Goal: Task Accomplishment & Management: Manage account settings

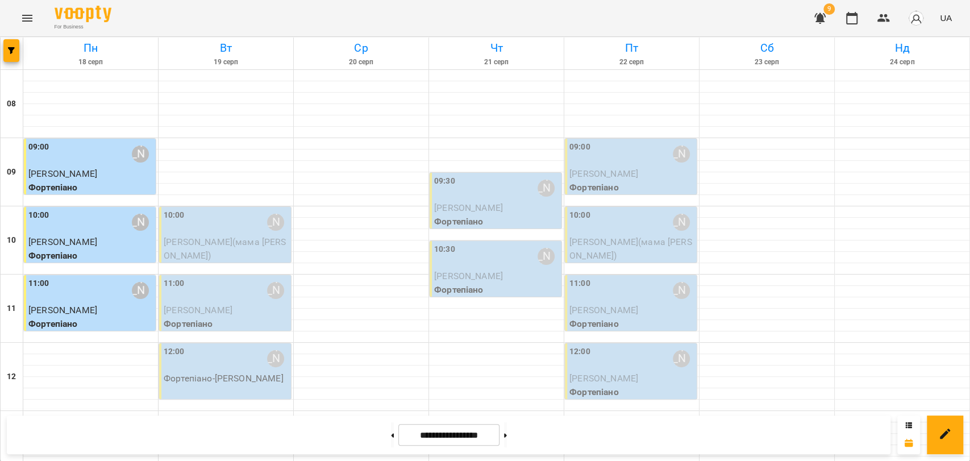
click at [197, 228] on div "10:00 [PERSON_NAME]" at bounding box center [226, 222] width 125 height 26
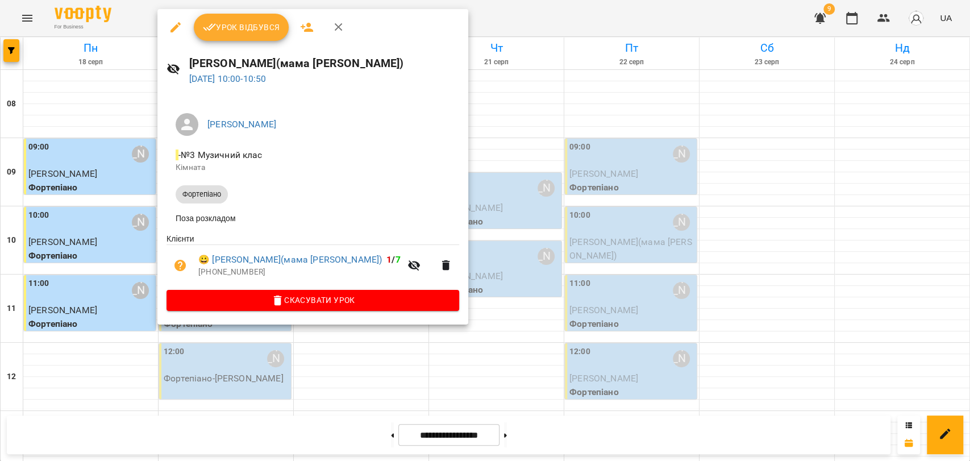
click at [231, 17] on button "Урок відбувся" at bounding box center [242, 27] width 96 height 27
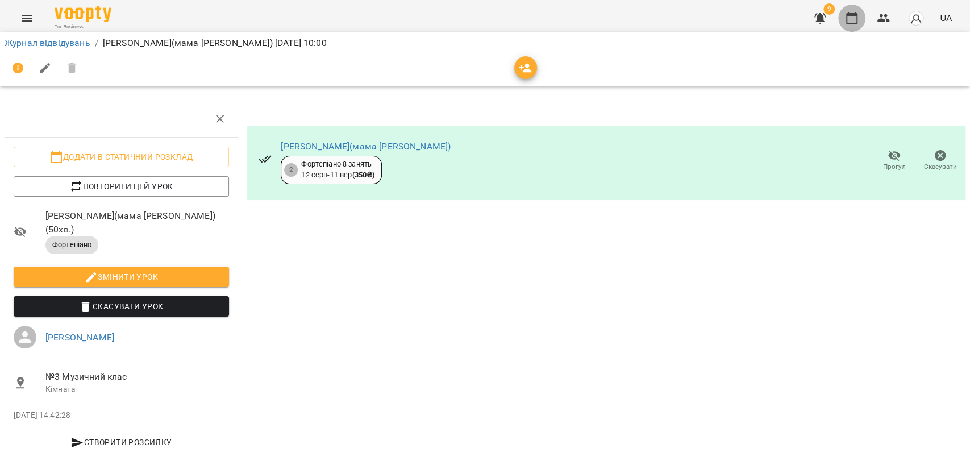
click at [848, 18] on icon "button" at bounding box center [851, 18] width 11 height 13
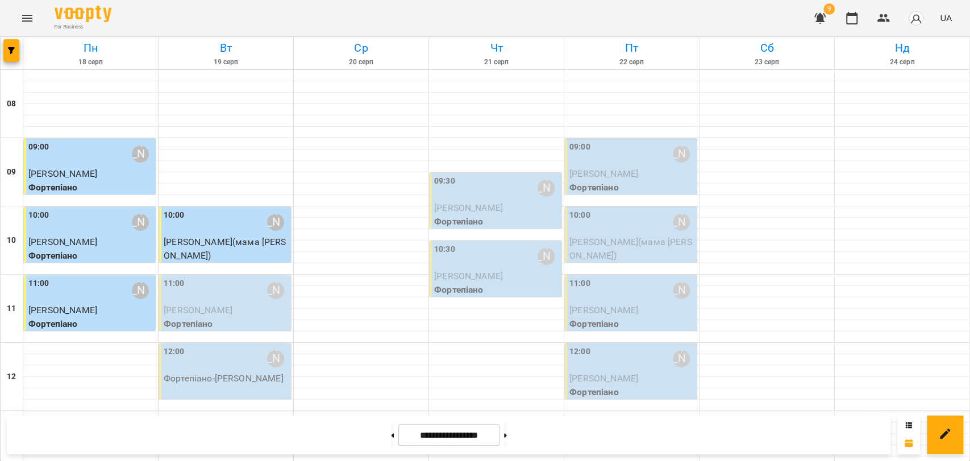
click at [191, 286] on div "11:00 [PERSON_NAME]" at bounding box center [226, 290] width 125 height 26
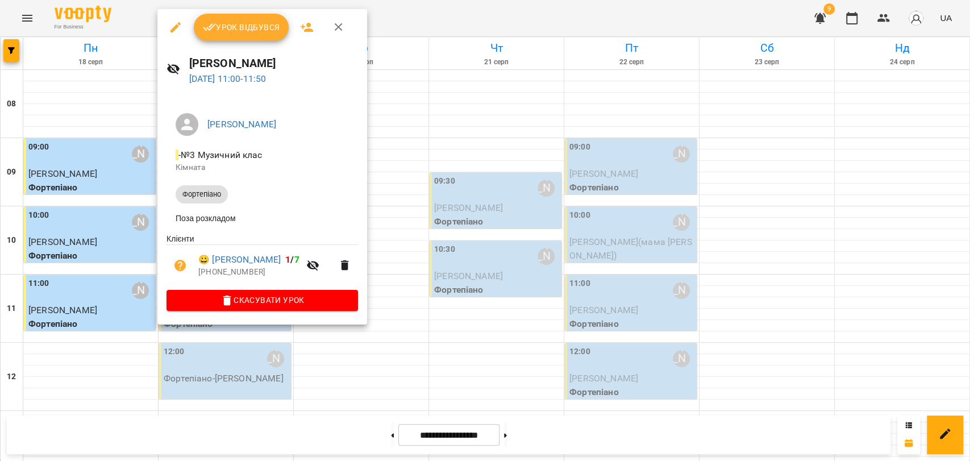
click at [262, 27] on span "Урок відбувся" at bounding box center [241, 27] width 77 height 14
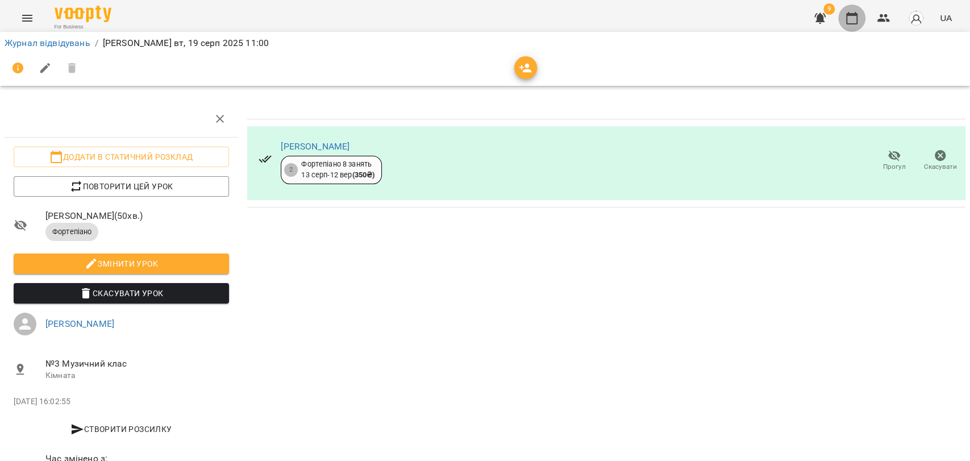
click at [852, 16] on icon "button" at bounding box center [852, 18] width 14 height 14
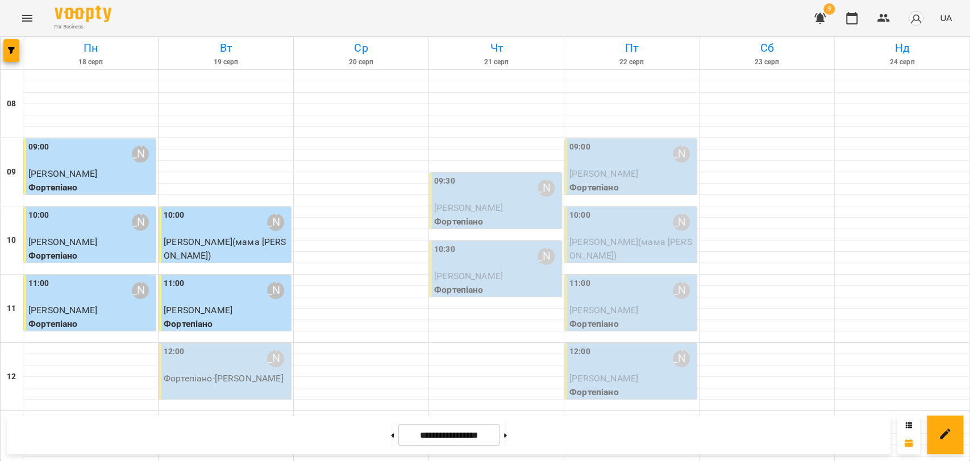
click at [221, 370] on div "12:00 [PERSON_NAME]" at bounding box center [226, 359] width 125 height 26
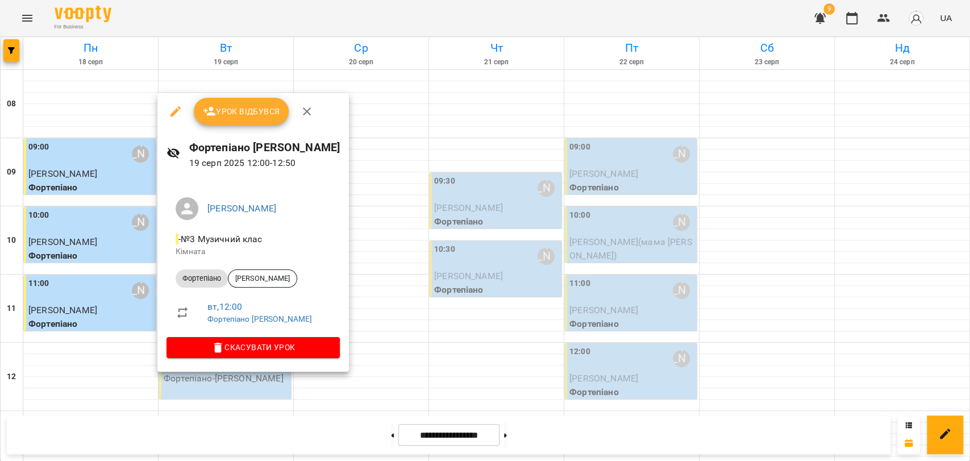
click at [222, 113] on span "Урок відбувся" at bounding box center [241, 112] width 77 height 14
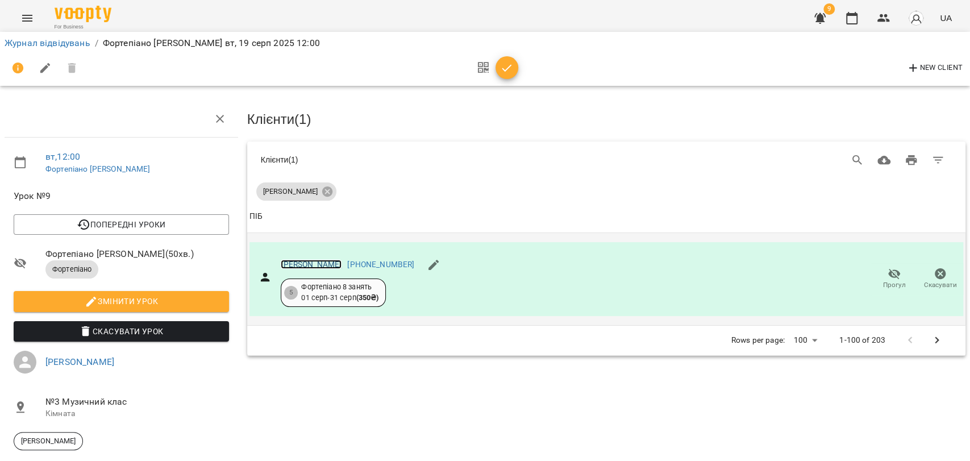
click at [309, 260] on link "[PERSON_NAME]" at bounding box center [311, 264] width 61 height 9
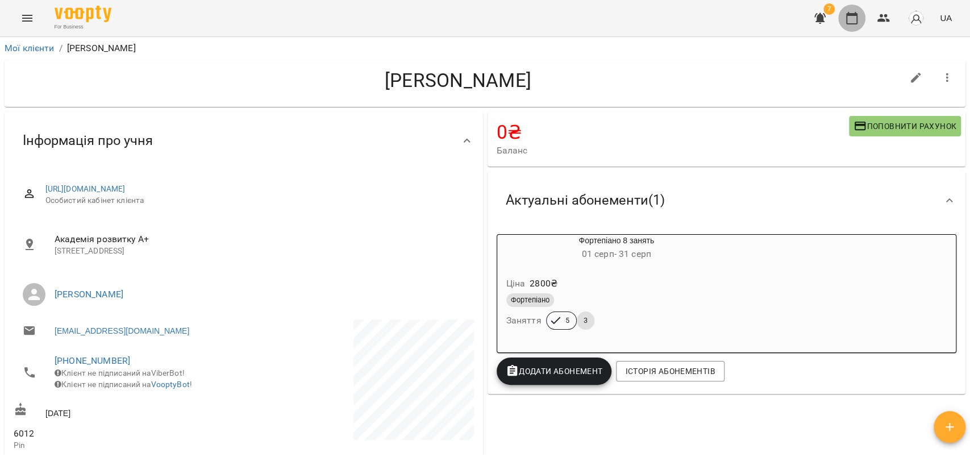
click at [851, 14] on icon "button" at bounding box center [851, 18] width 11 height 13
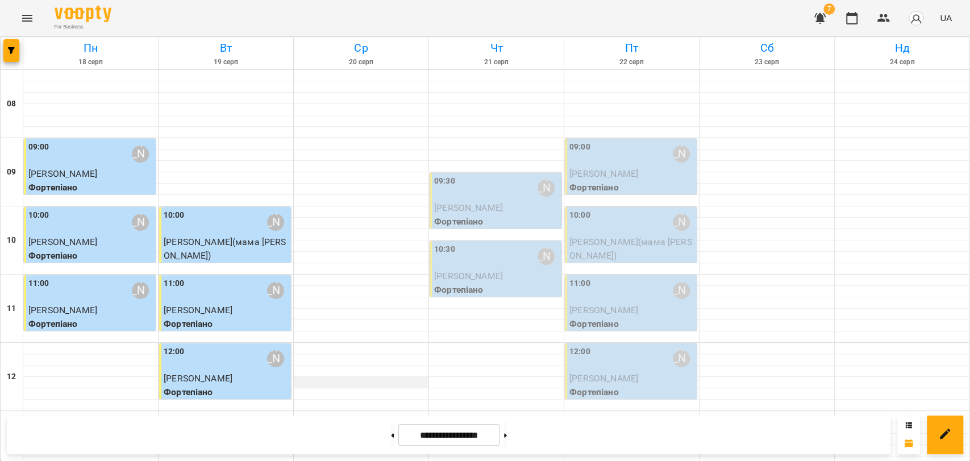
scroll to position [252, 0]
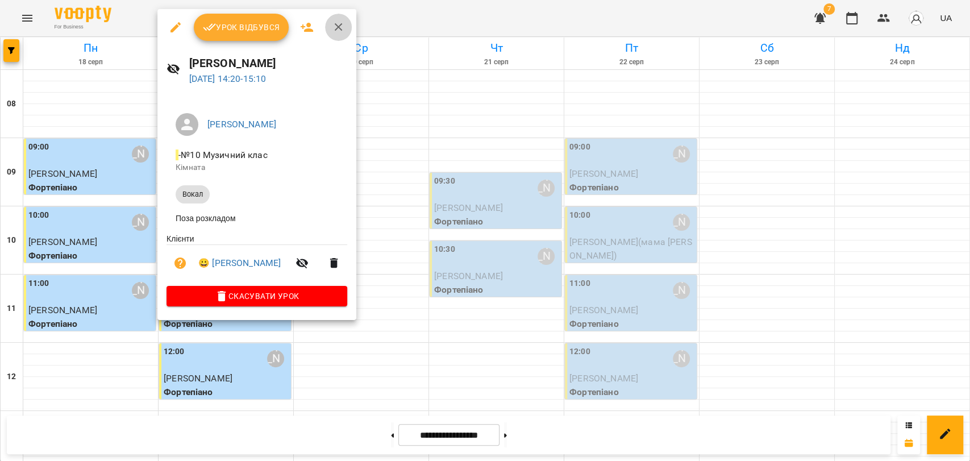
click at [343, 25] on icon "button" at bounding box center [339, 27] width 14 height 14
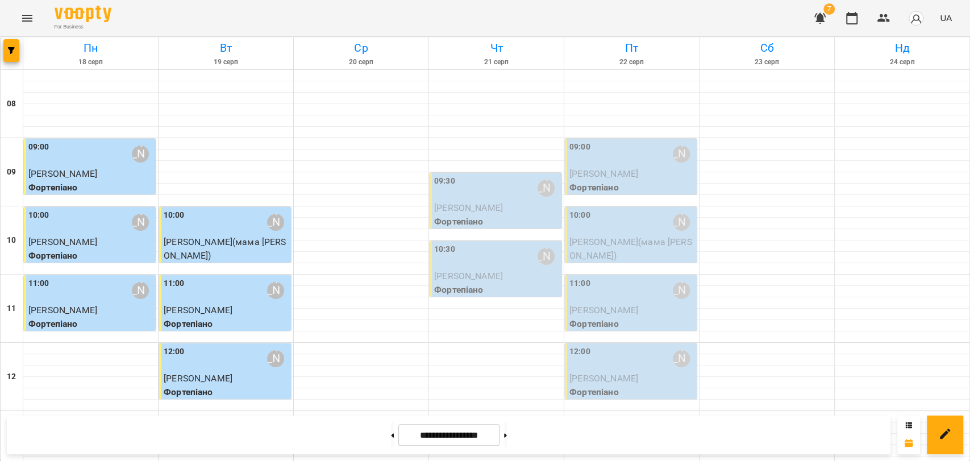
scroll to position [379, 0]
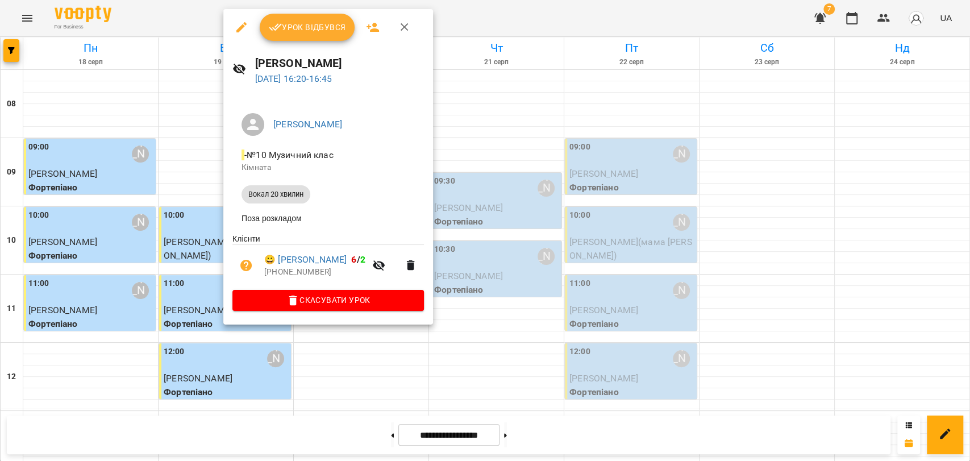
click at [405, 25] on icon "button" at bounding box center [405, 27] width 8 height 8
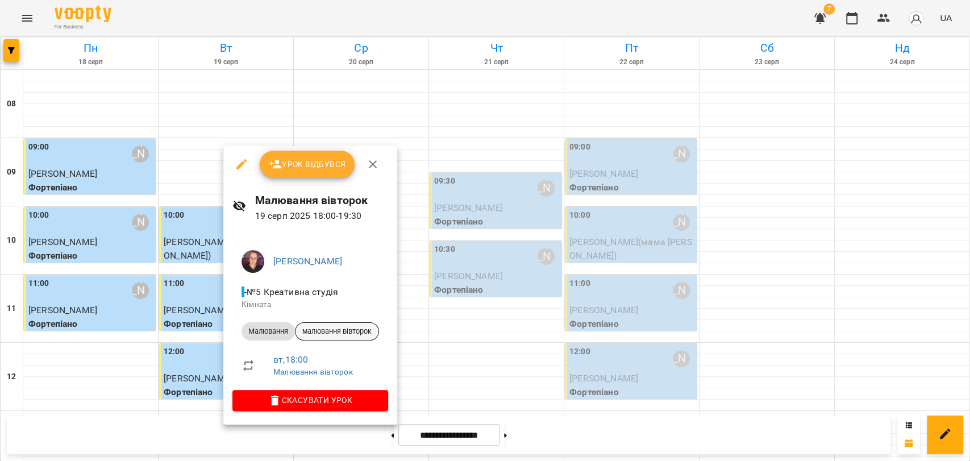
click at [346, 333] on span "малювання вівторок" at bounding box center [337, 331] width 83 height 10
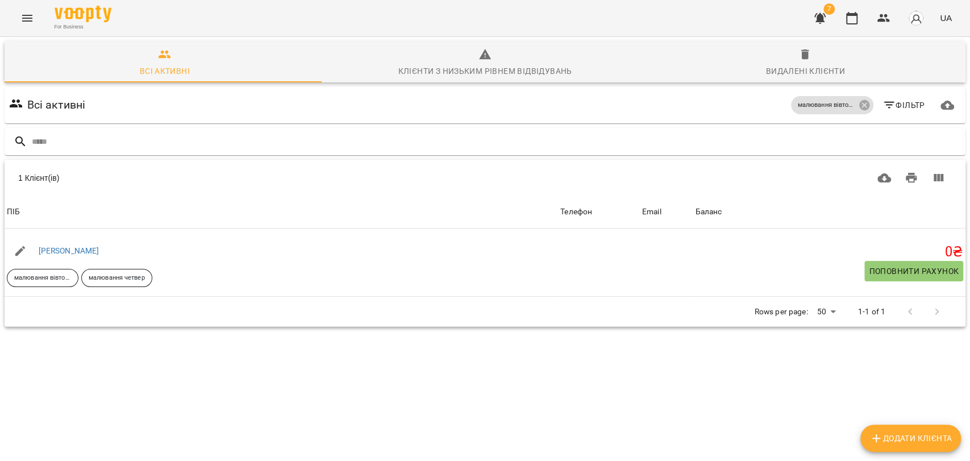
click at [27, 12] on icon "Menu" at bounding box center [27, 18] width 14 height 14
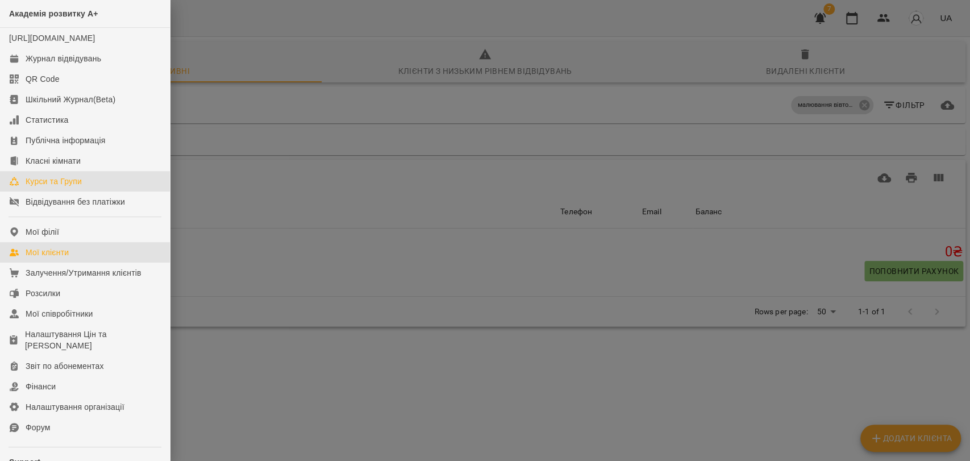
click at [65, 187] on div "Курси та Групи" at bounding box center [54, 181] width 56 height 11
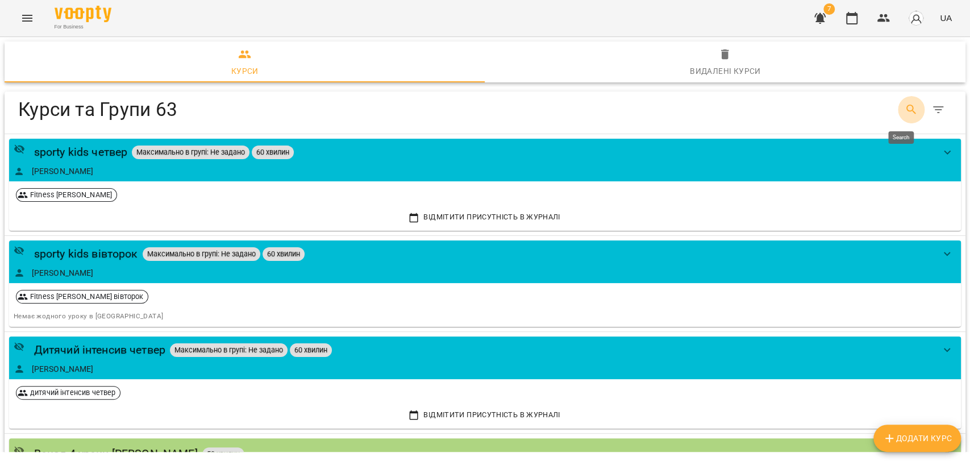
click at [898, 107] on button "Search" at bounding box center [911, 109] width 27 height 27
click at [911, 110] on button "Search" at bounding box center [911, 109] width 27 height 27
click at [907, 111] on icon "Search" at bounding box center [912, 110] width 10 height 10
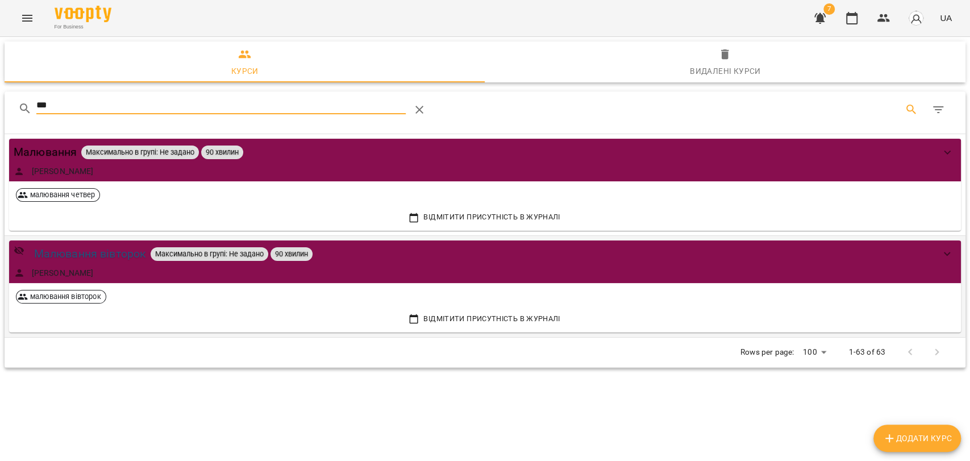
type input "***"
click at [134, 254] on div "Малювання вівторок" at bounding box center [90, 254] width 113 height 18
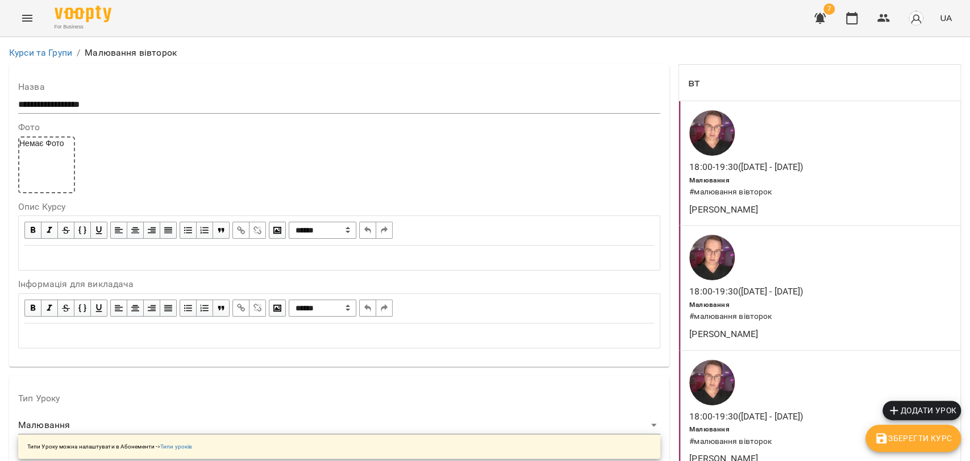
scroll to position [821, 0]
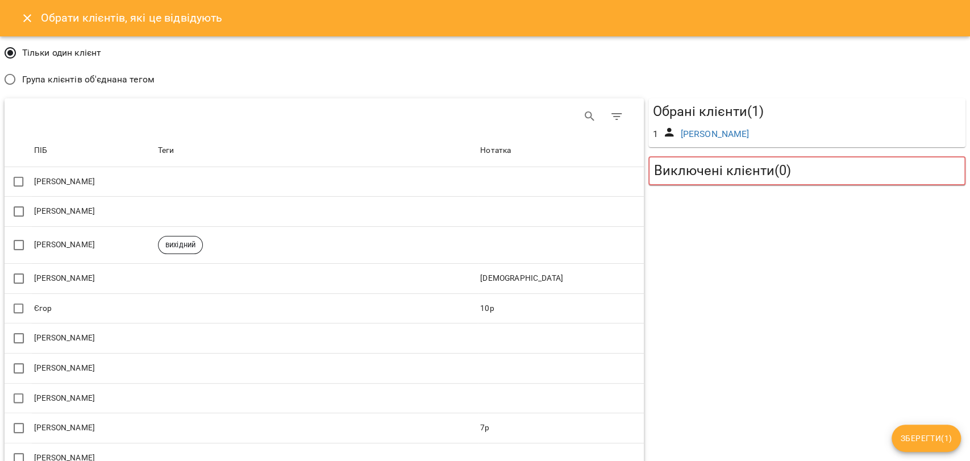
click at [52, 73] on span "Група клієнтів об'єднана тегом" at bounding box center [88, 80] width 132 height 14
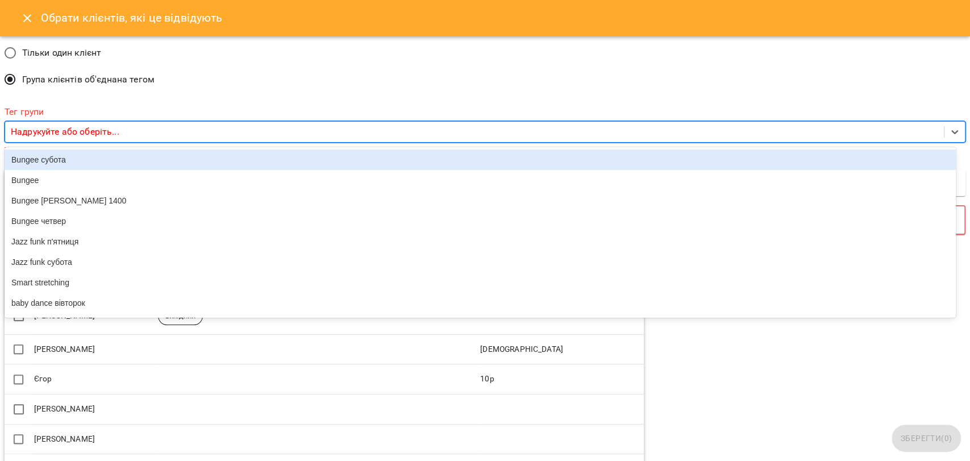
click at [177, 131] on div "Надрукуйте або оберіть..." at bounding box center [474, 132] width 939 height 21
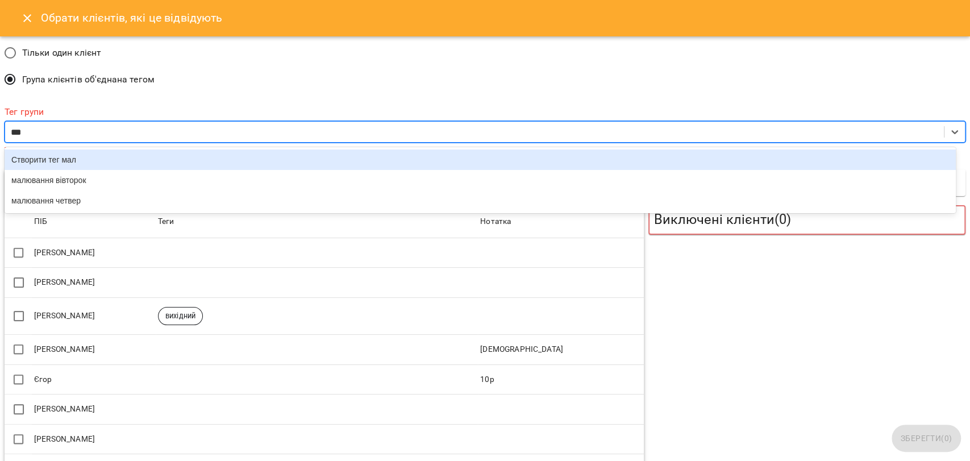
type input "****"
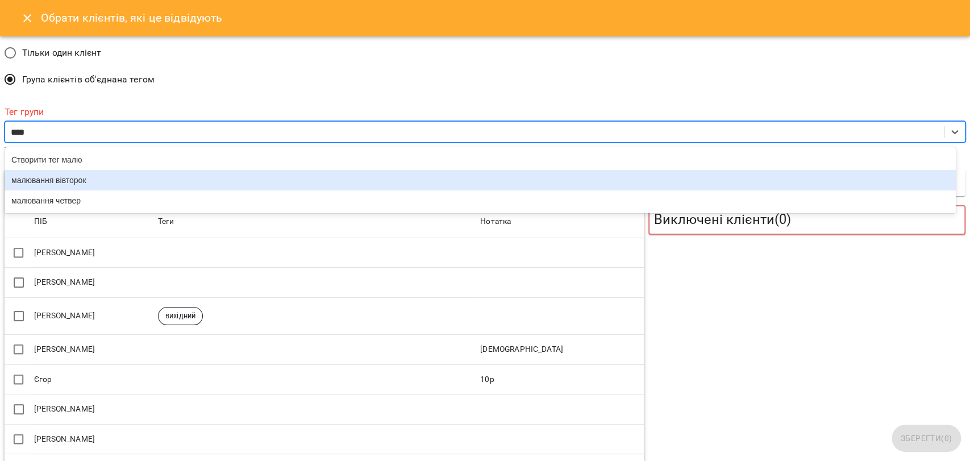
click at [82, 179] on div "малювання вівторок" at bounding box center [481, 180] width 952 height 20
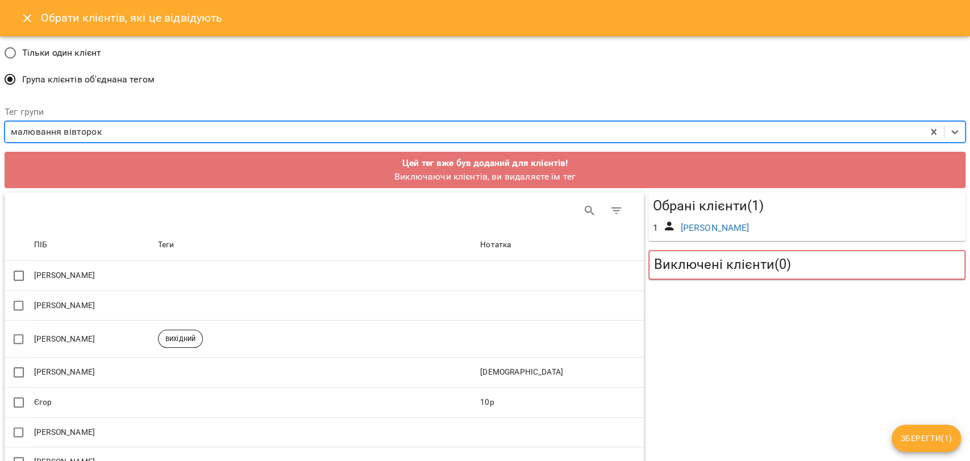
click at [132, 123] on div "малювання вівторок" at bounding box center [464, 132] width 919 height 21
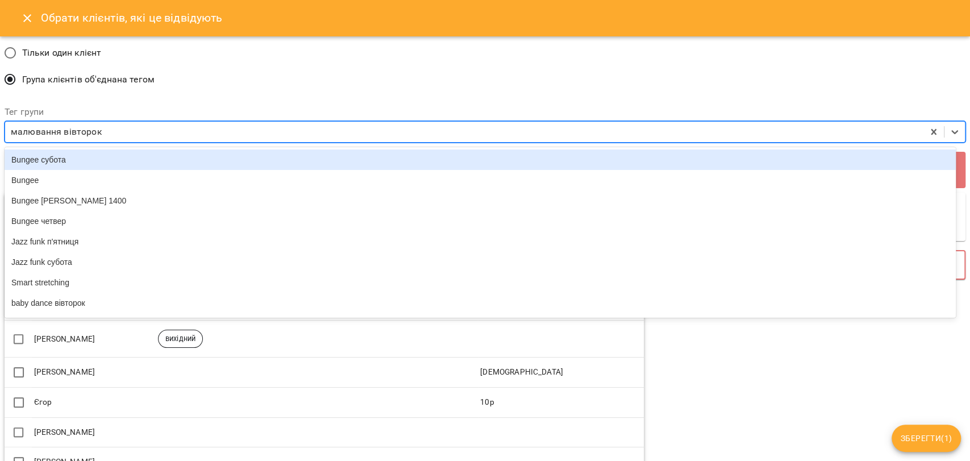
click at [124, 133] on div "малювання вівторок" at bounding box center [464, 132] width 919 height 21
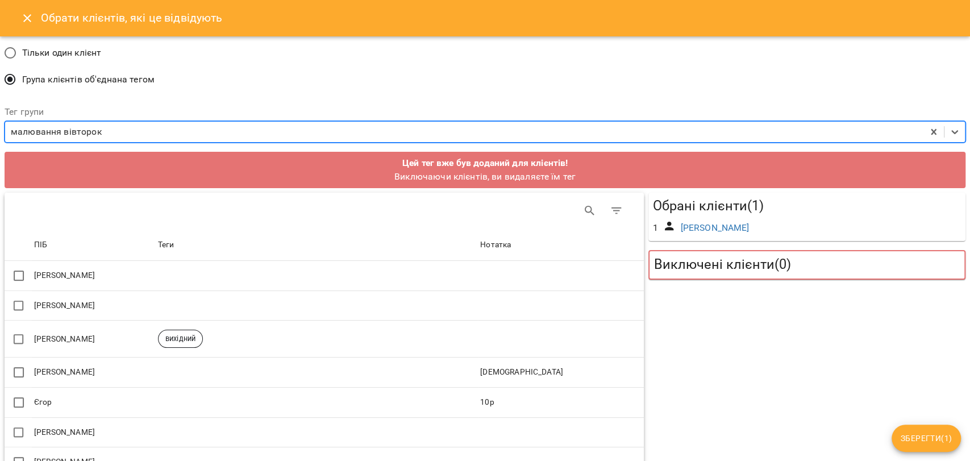
click at [136, 128] on div "малювання вівторок" at bounding box center [464, 132] width 919 height 21
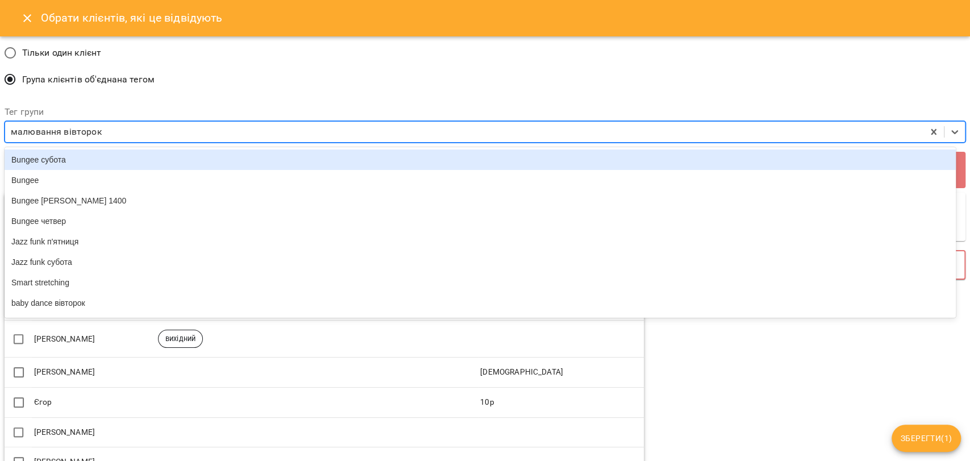
click at [136, 128] on div "малювання вівторок" at bounding box center [464, 132] width 919 height 21
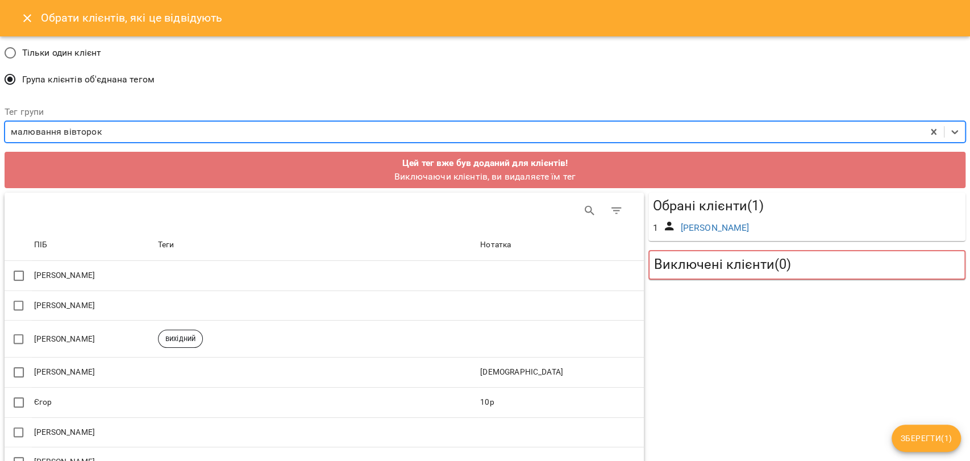
click at [113, 131] on div "малювання вівторок" at bounding box center [464, 132] width 919 height 21
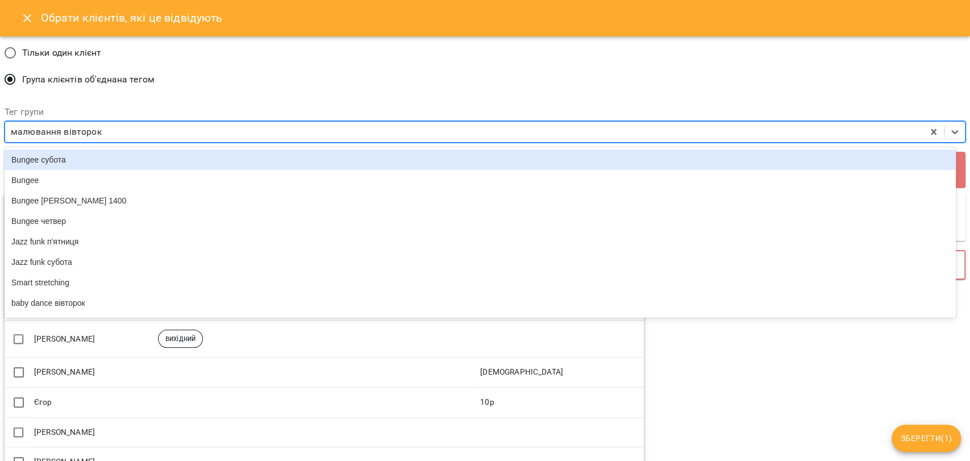
click at [97, 135] on div "малювання вівторок" at bounding box center [56, 132] width 91 height 14
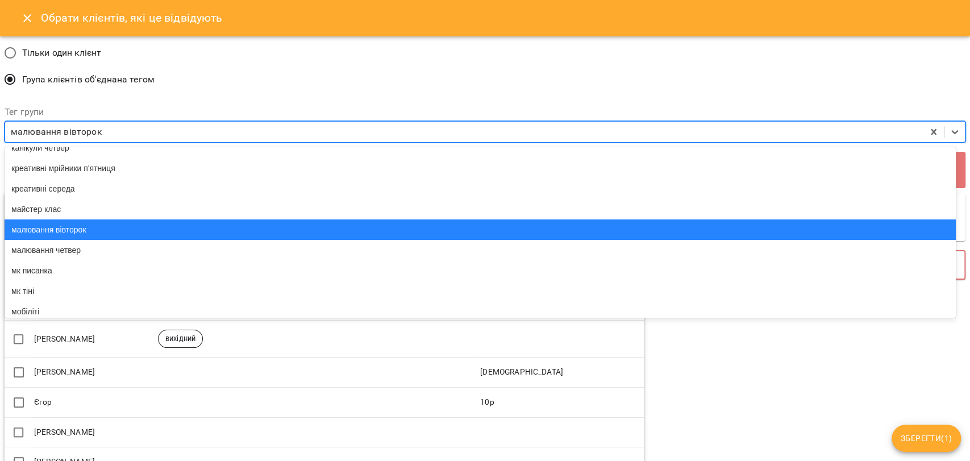
scroll to position [568, 0]
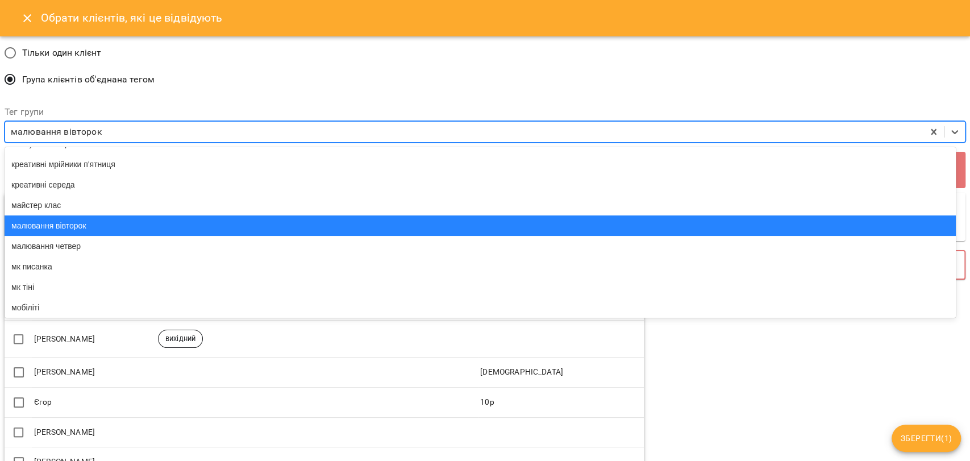
click at [134, 236] on div "малювання вівторок" at bounding box center [481, 225] width 952 height 20
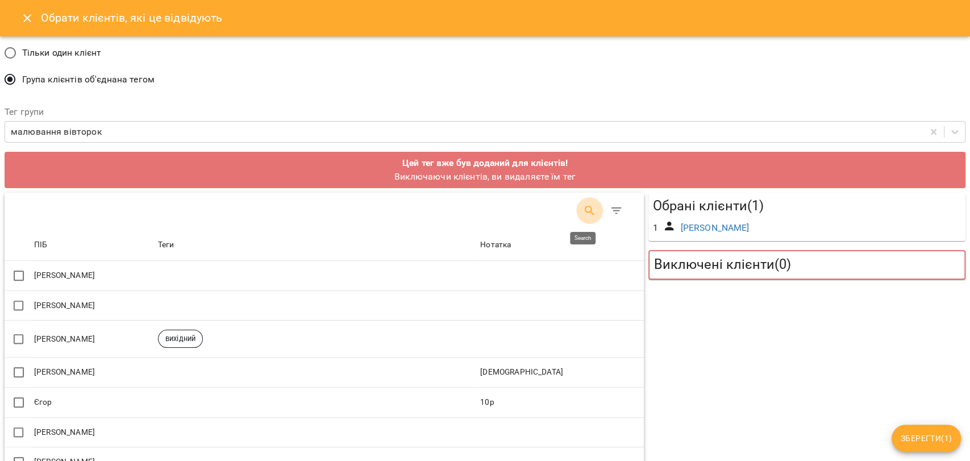
click at [583, 207] on icon "Search" at bounding box center [590, 211] width 14 height 14
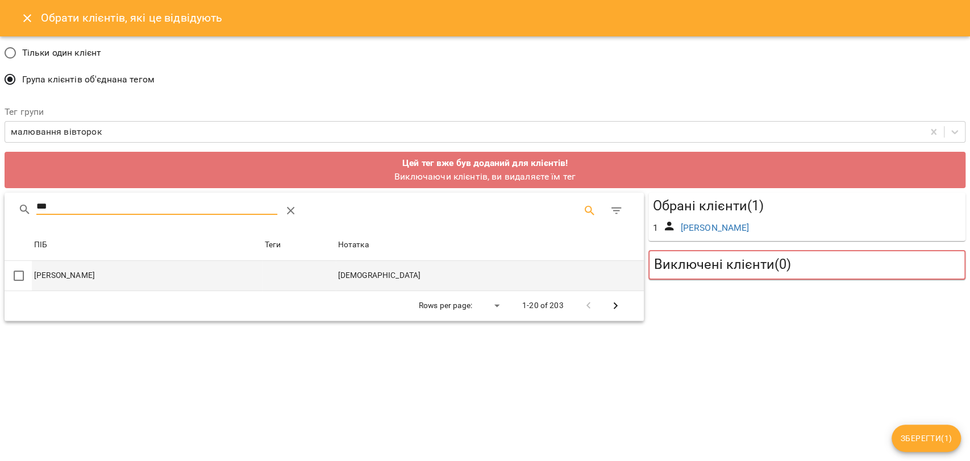
type input "***"
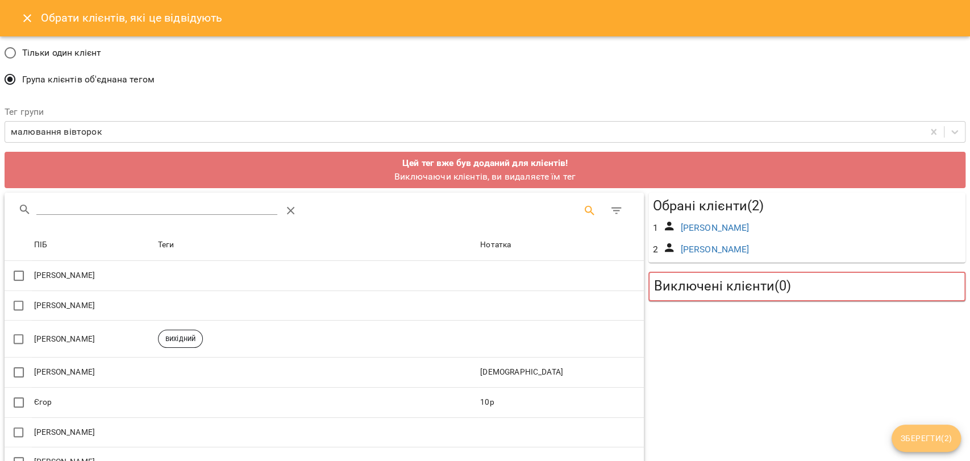
click at [916, 437] on span "Зберегти ( 2 )" at bounding box center [926, 438] width 51 height 14
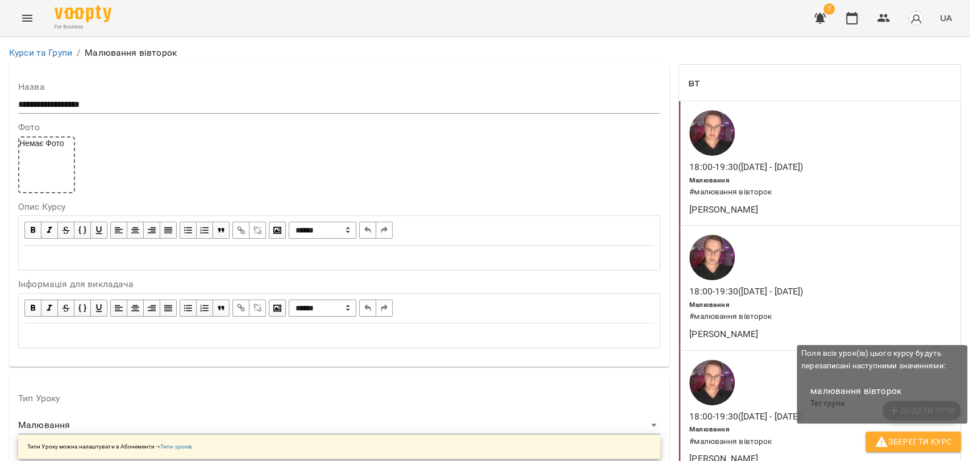
click at [888, 440] on icon "button" at bounding box center [882, 442] width 14 height 14
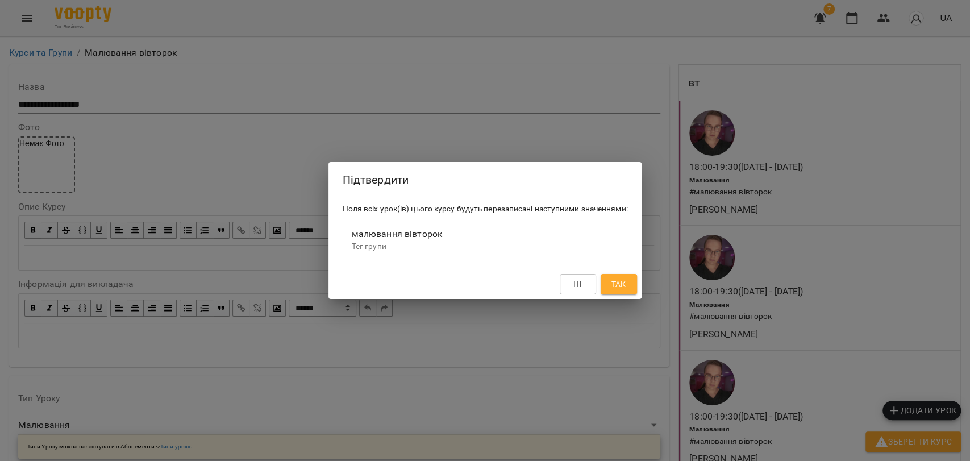
click at [626, 292] on button "Так" at bounding box center [619, 284] width 36 height 20
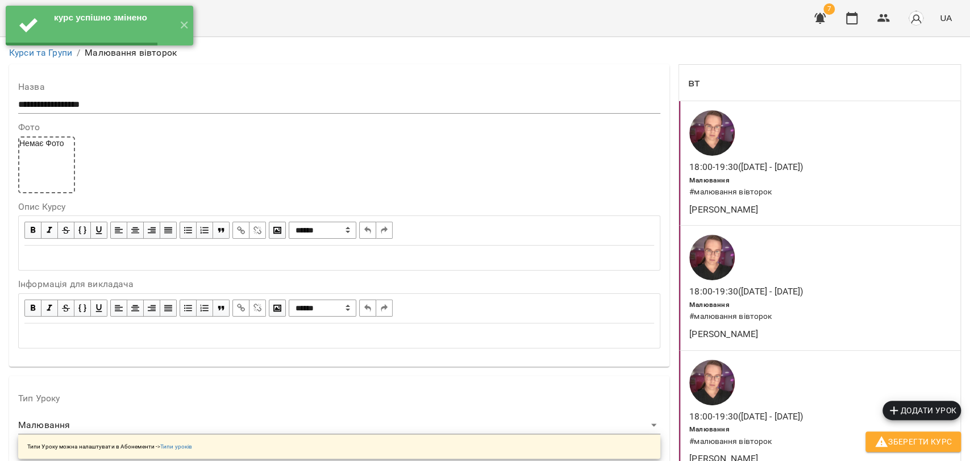
scroll to position [0, 0]
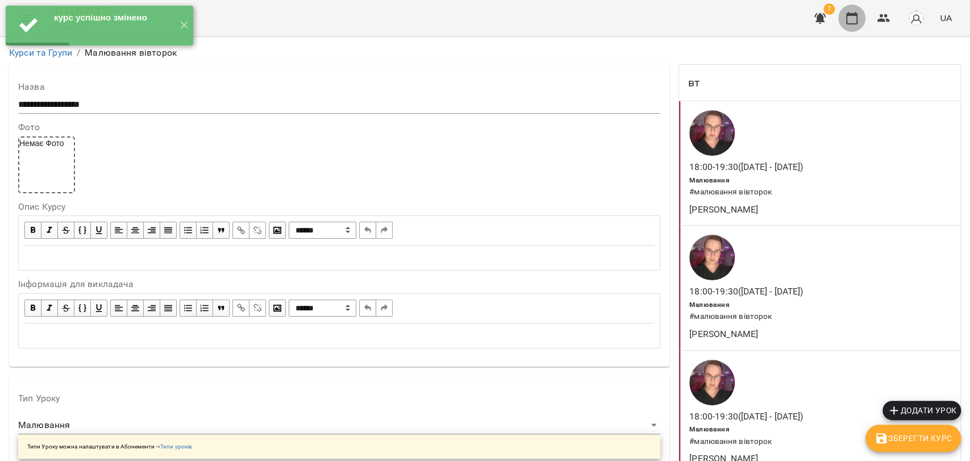
click at [848, 15] on icon "button" at bounding box center [851, 18] width 11 height 13
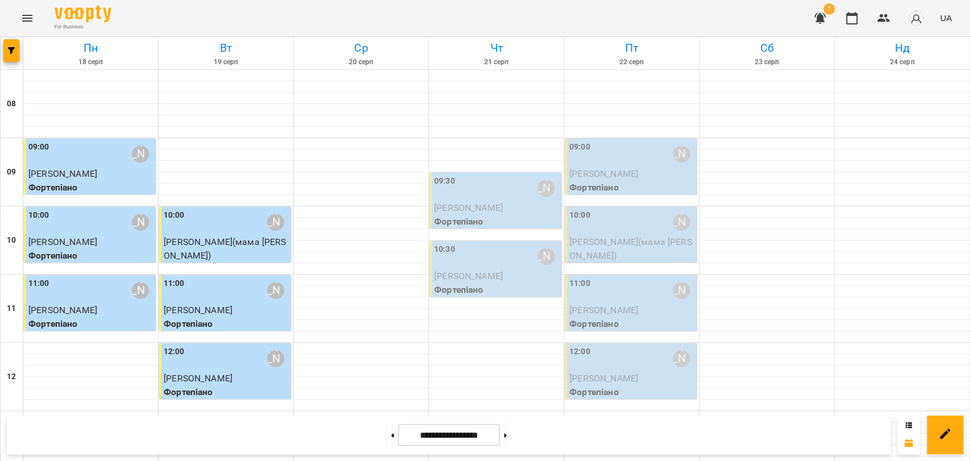
scroll to position [479, 0]
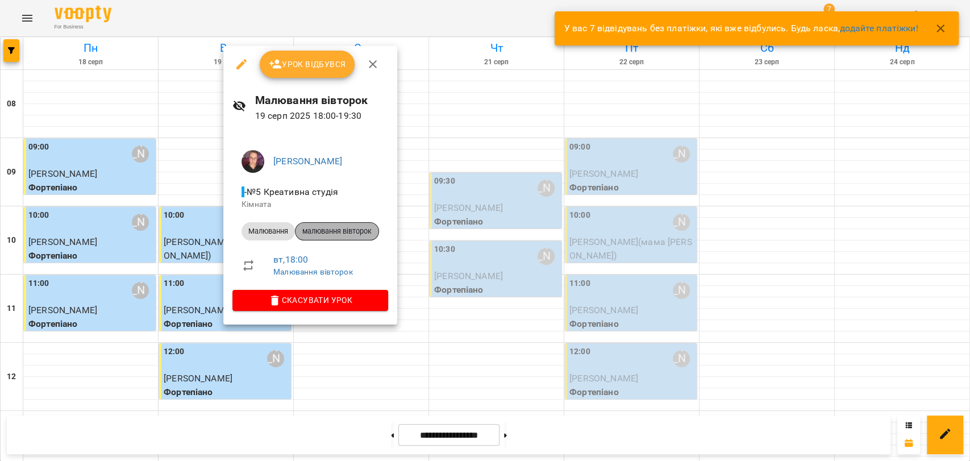
click at [366, 233] on span "малювання вівторок" at bounding box center [337, 231] width 83 height 10
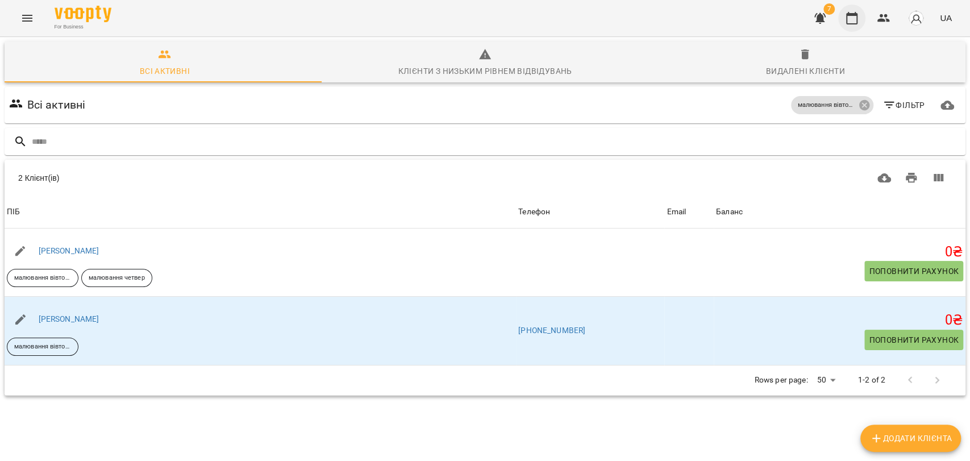
click at [857, 6] on button "button" at bounding box center [852, 18] width 27 height 27
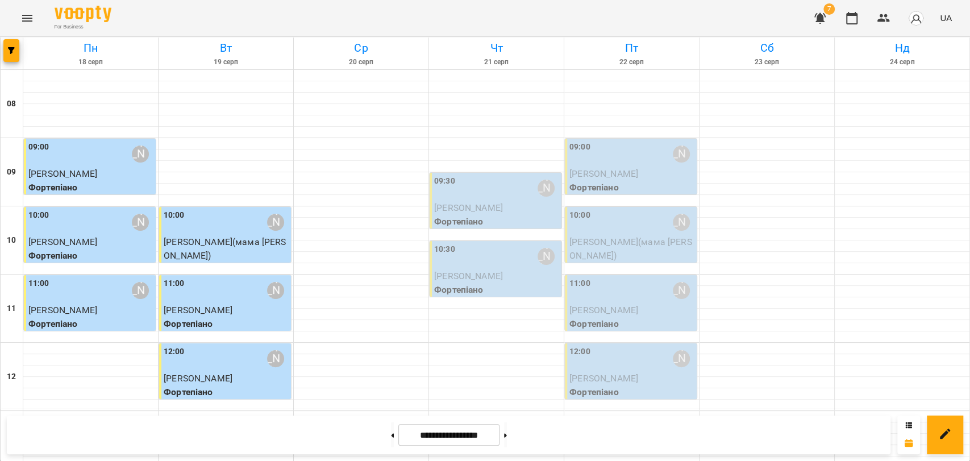
scroll to position [352, 0]
